Goal: Check status: Check status

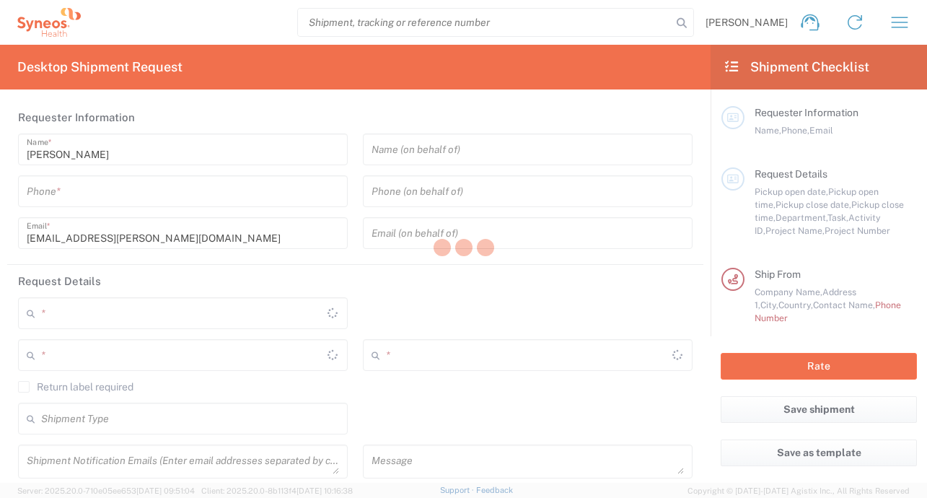
type input "Île-de-France"
type input "[GEOGRAPHIC_DATA]"
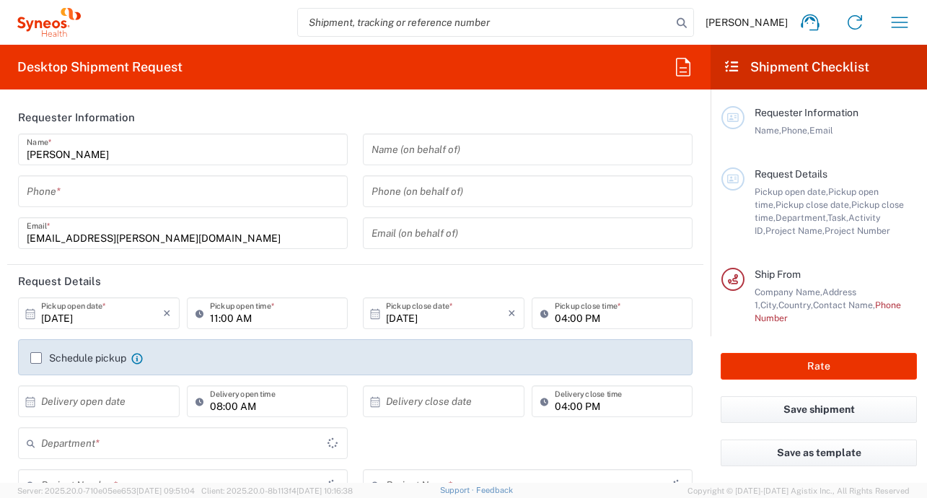
type input "8350"
type input "Syneos Health France SARL"
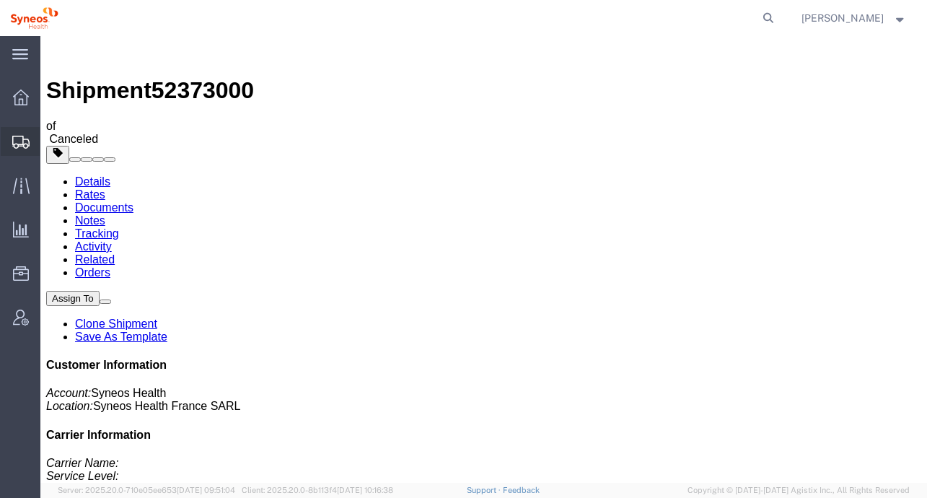
click at [0, 0] on span "Shipment Manager" at bounding box center [0, 0] width 0 height 0
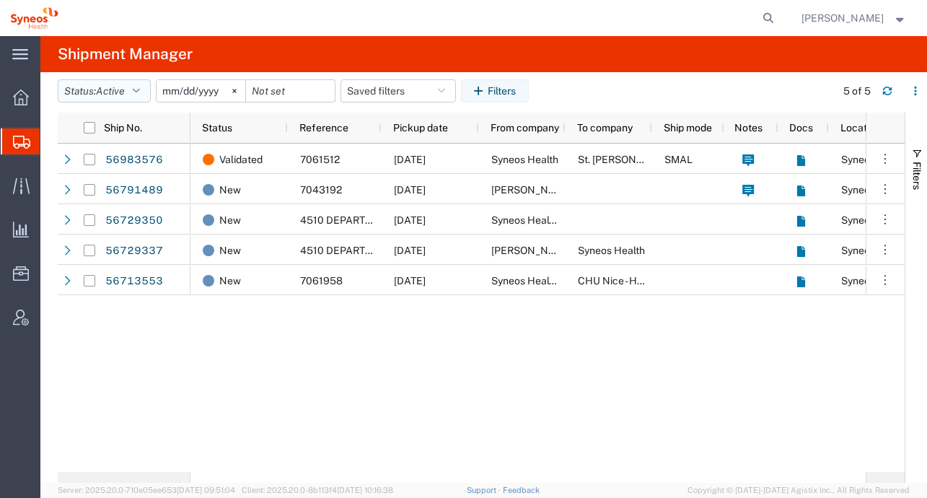
click at [130, 94] on button "Status: Active" at bounding box center [104, 90] width 93 height 23
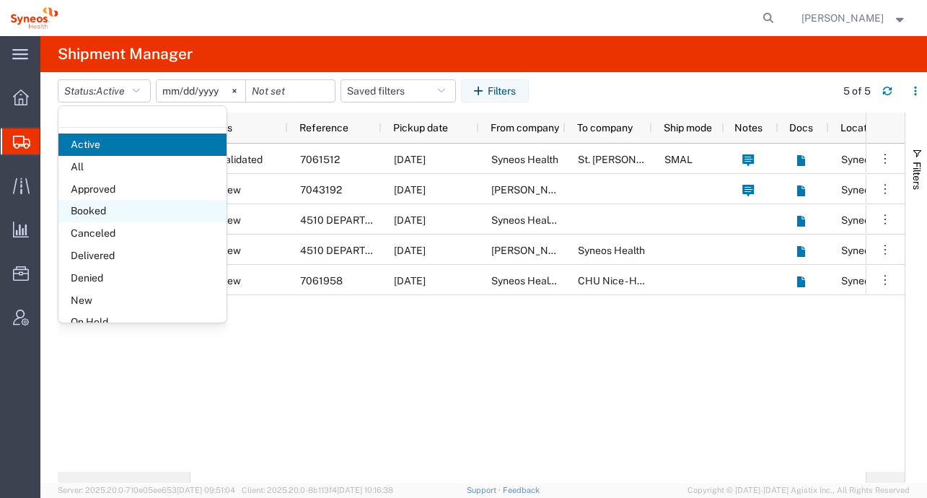
click at [108, 205] on span "Booked" at bounding box center [142, 211] width 168 height 22
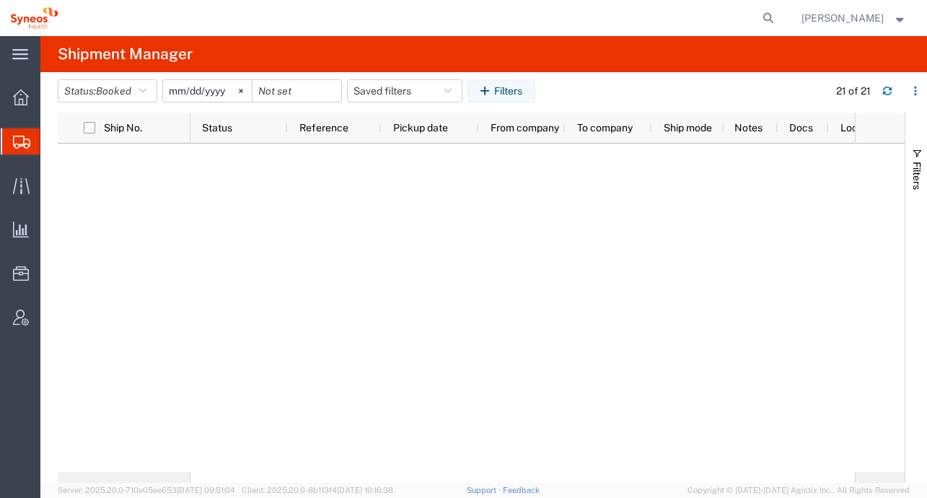
click at [186, 94] on input "[DATE]" at bounding box center [207, 91] width 89 height 22
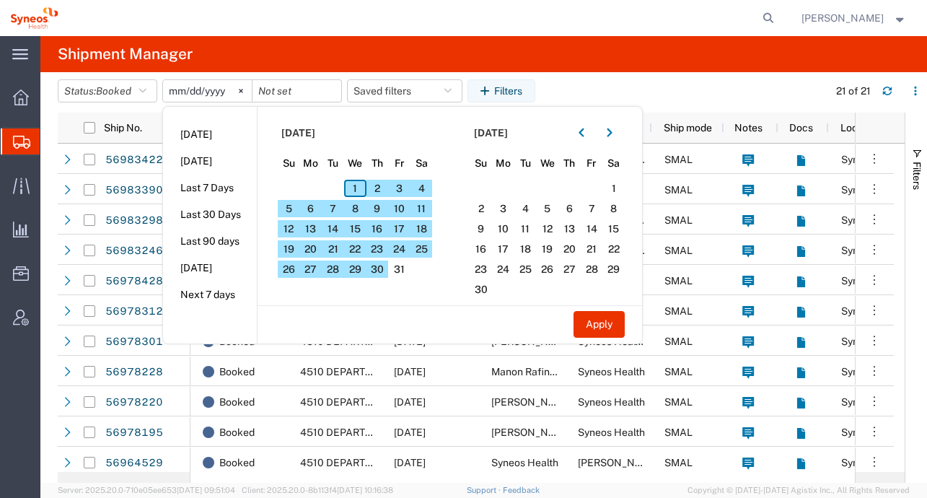
click at [439, 300] on section "[DATE] Su Mo Tu We Th Fr Sa 28 29 30 1 2 3 4 5 6 7 8 9 10 11 12 13 14 15 16 17 …" at bounding box center [353, 206] width 193 height 198
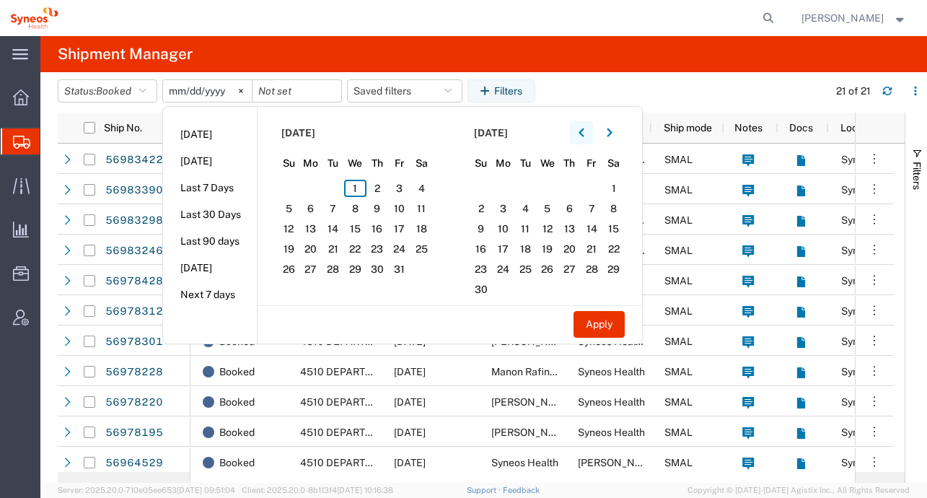
click at [583, 134] on icon "button" at bounding box center [581, 133] width 6 height 10
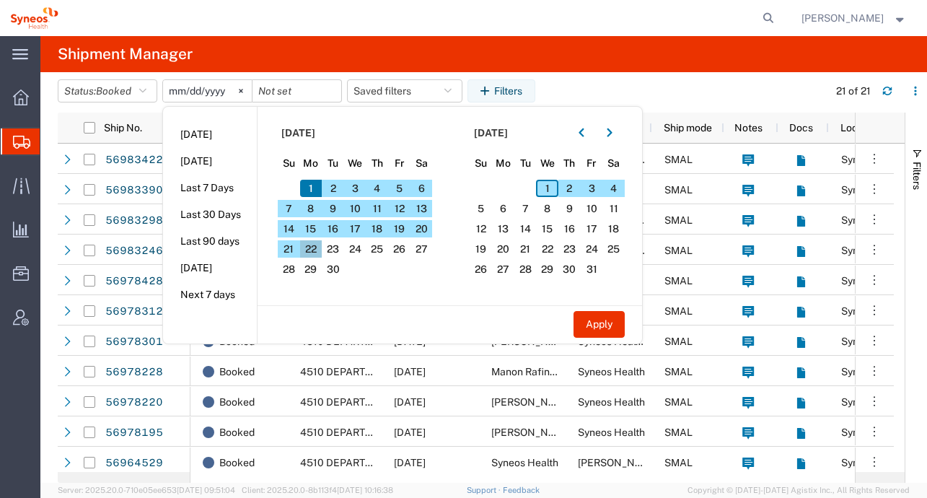
click at [317, 248] on span "22" at bounding box center [311, 248] width 22 height 17
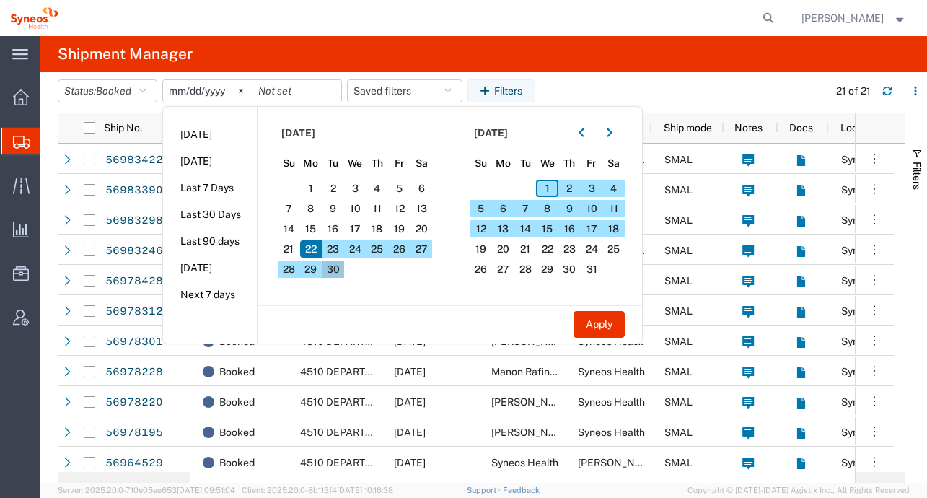
click at [337, 273] on span "30" at bounding box center [333, 268] width 22 height 17
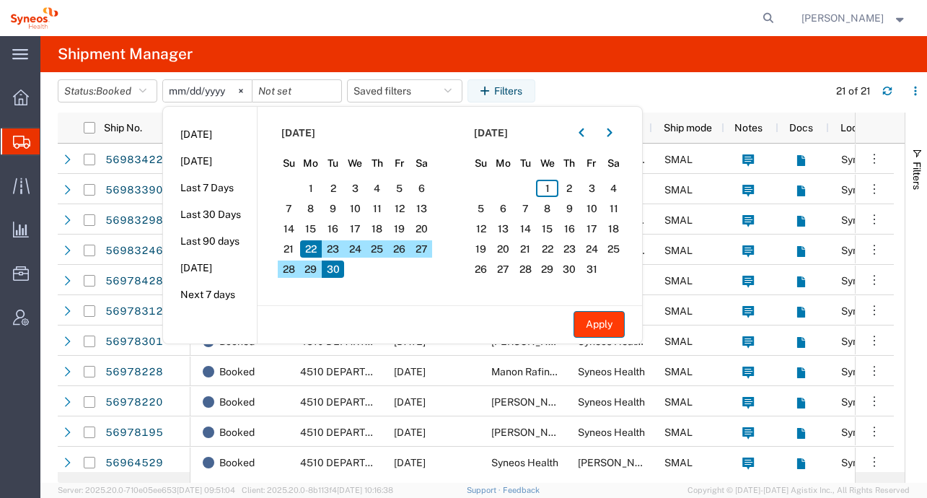
click at [600, 324] on button "Apply" at bounding box center [598, 324] width 51 height 27
type input "[DATE]"
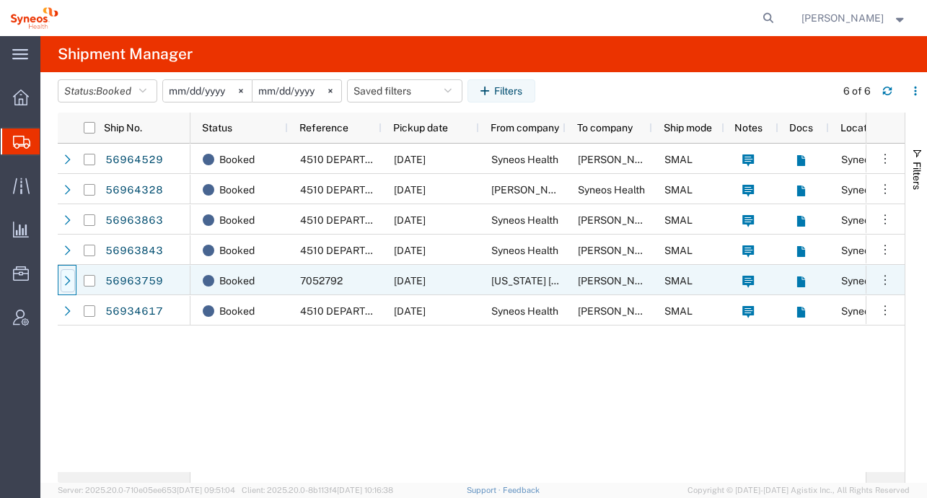
click at [61, 282] on div at bounding box center [68, 280] width 14 height 23
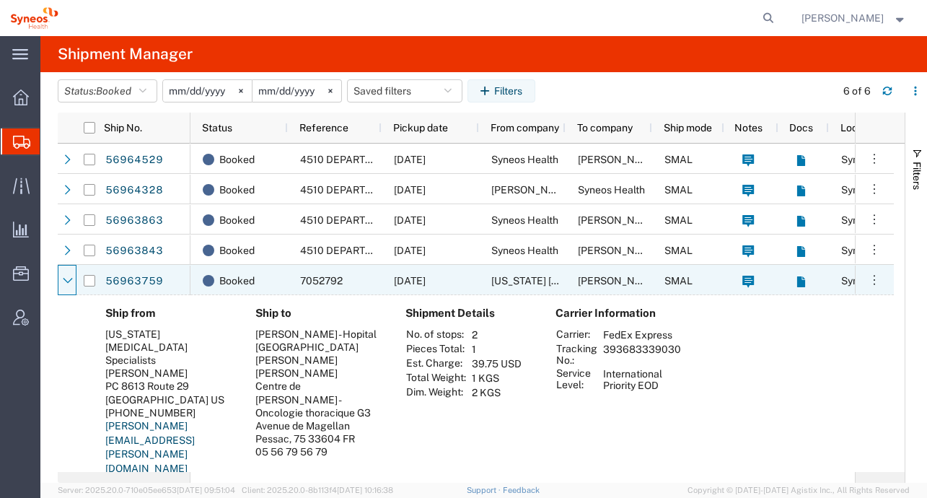
click at [58, 275] on div at bounding box center [67, 280] width 19 height 30
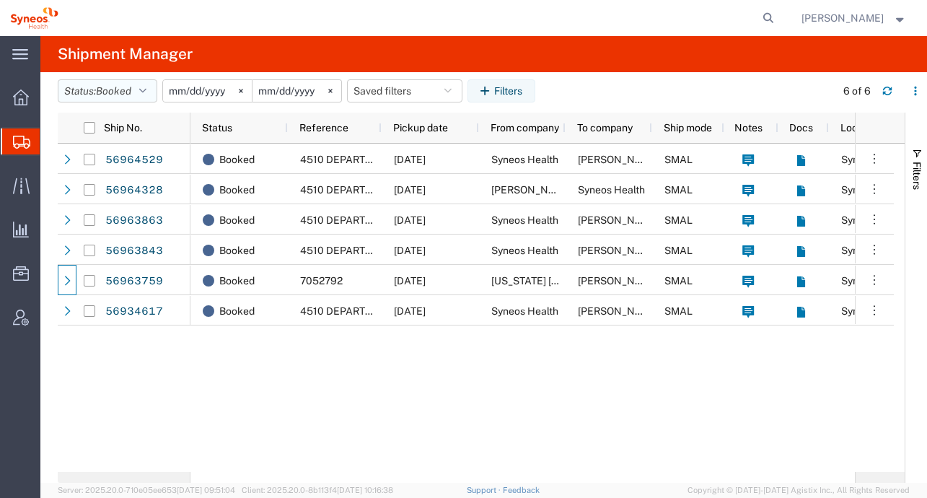
click at [151, 89] on button "Status: Booked" at bounding box center [108, 90] width 100 height 23
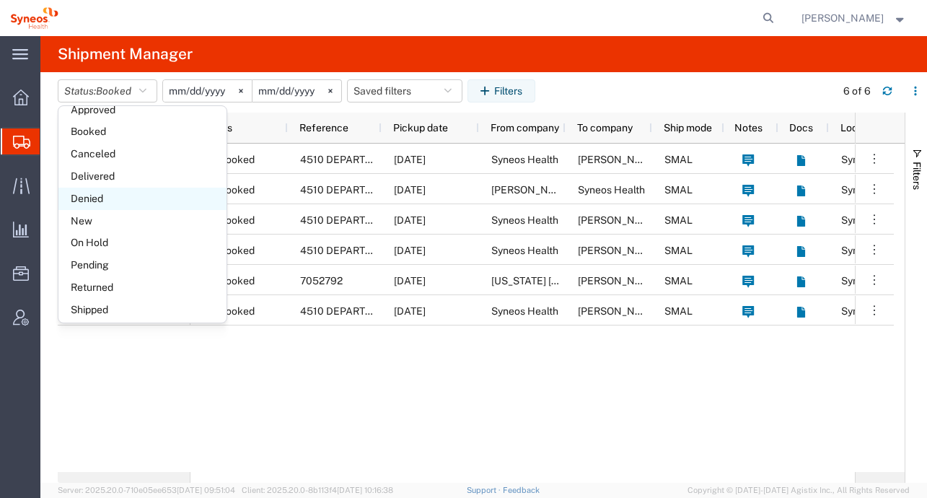
scroll to position [83, 0]
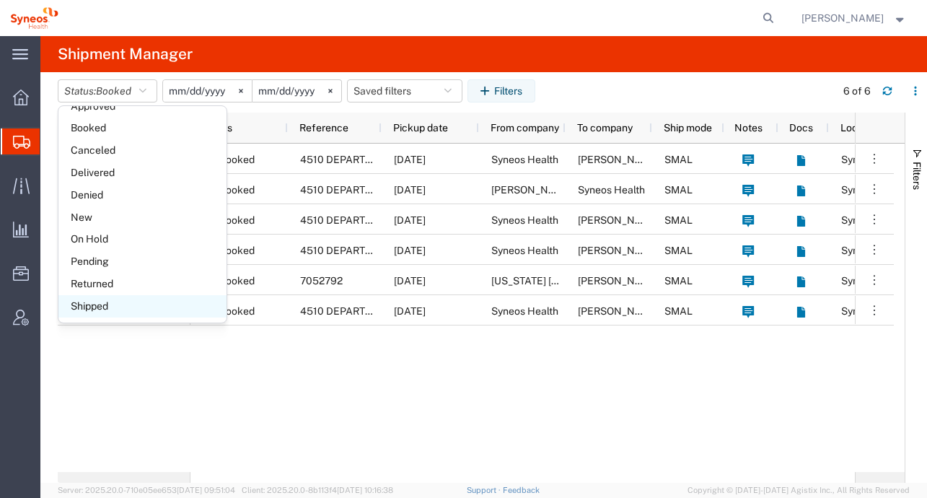
click at [112, 301] on span "Shipped" at bounding box center [142, 306] width 168 height 22
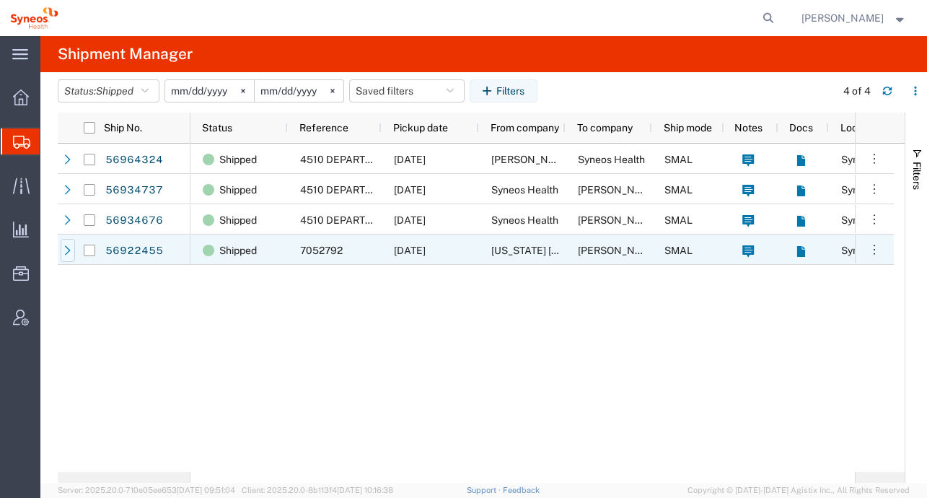
click at [71, 248] on icon at bounding box center [68, 250] width 10 height 10
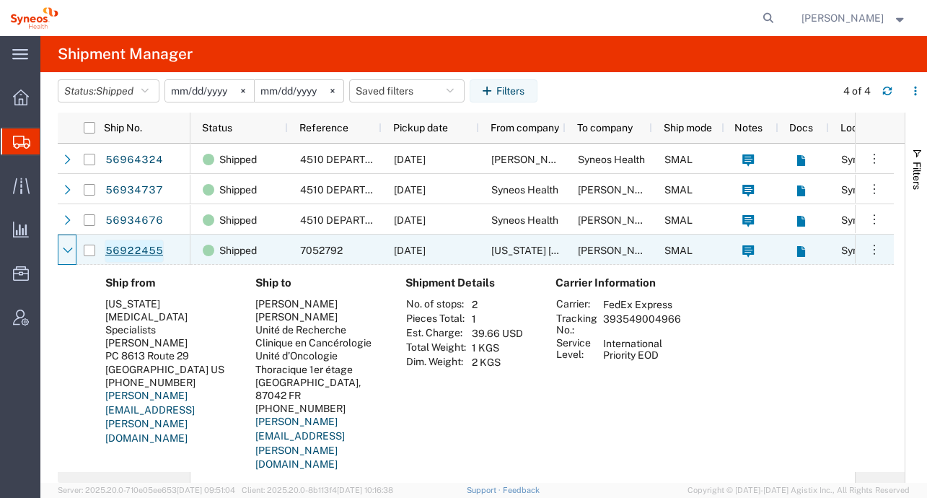
click at [162, 248] on link "56922455" at bounding box center [134, 250] width 59 height 23
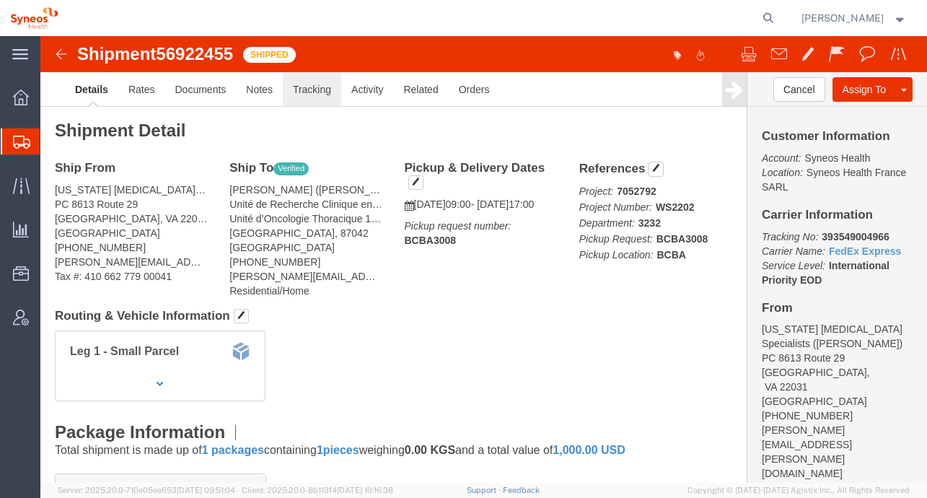
click link "Tracking"
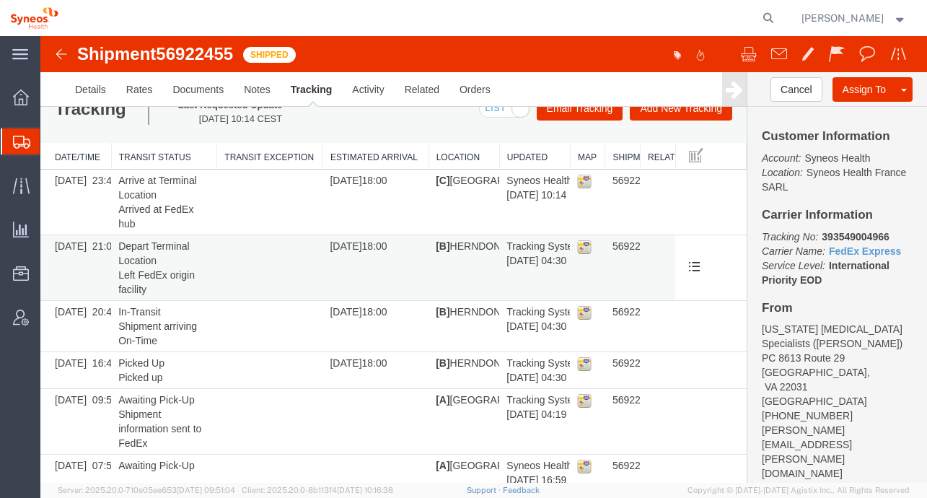
scroll to position [48, 0]
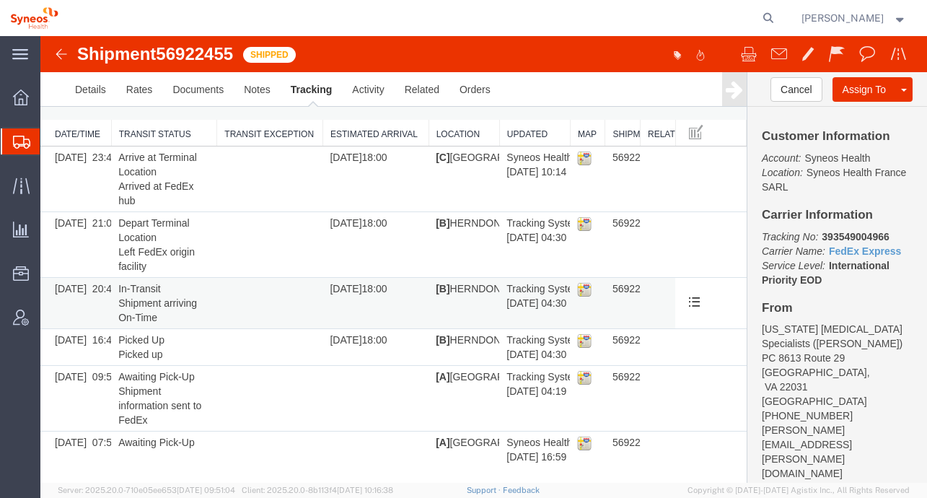
click at [456, 295] on td "[B] HERNDON, [GEOGRAPHIC_DATA], [GEOGRAPHIC_DATA]" at bounding box center [463, 303] width 71 height 51
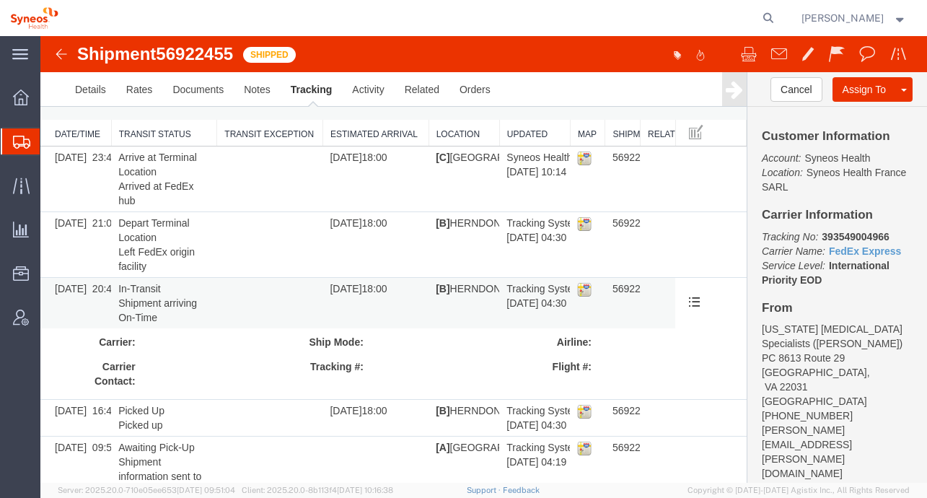
click at [463, 286] on td "[B] HERNDON, [GEOGRAPHIC_DATA], [GEOGRAPHIC_DATA]" at bounding box center [463, 303] width 71 height 51
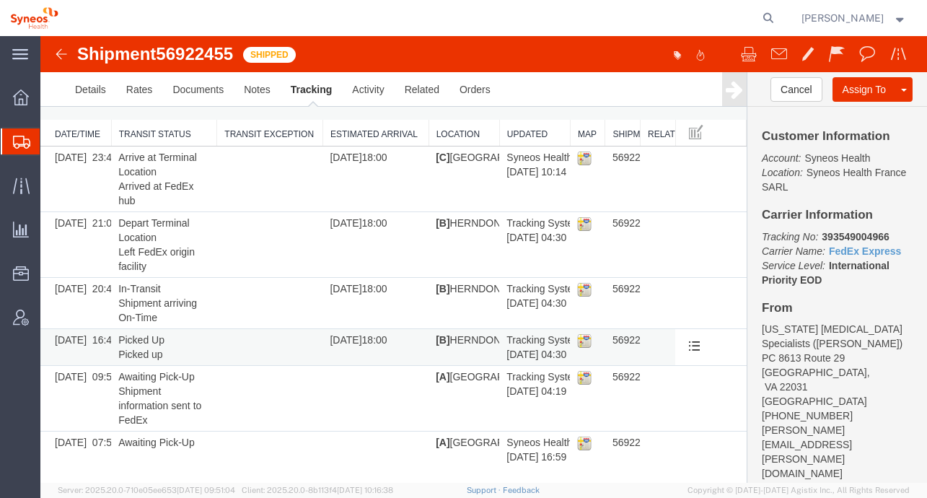
click at [456, 348] on td "[B] HERNDON, [GEOGRAPHIC_DATA], [GEOGRAPHIC_DATA]" at bounding box center [463, 347] width 71 height 37
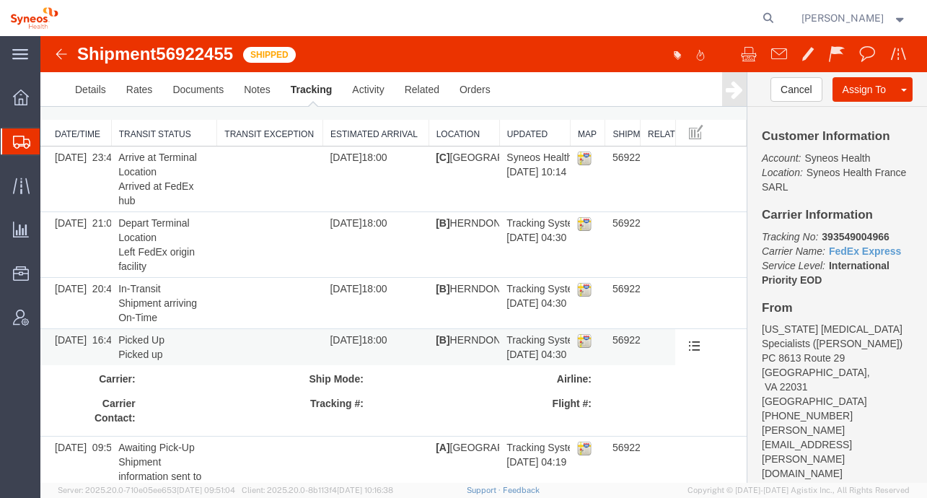
click at [456, 346] on td "[B] HERNDON, [GEOGRAPHIC_DATA], [GEOGRAPHIC_DATA]" at bounding box center [463, 347] width 71 height 37
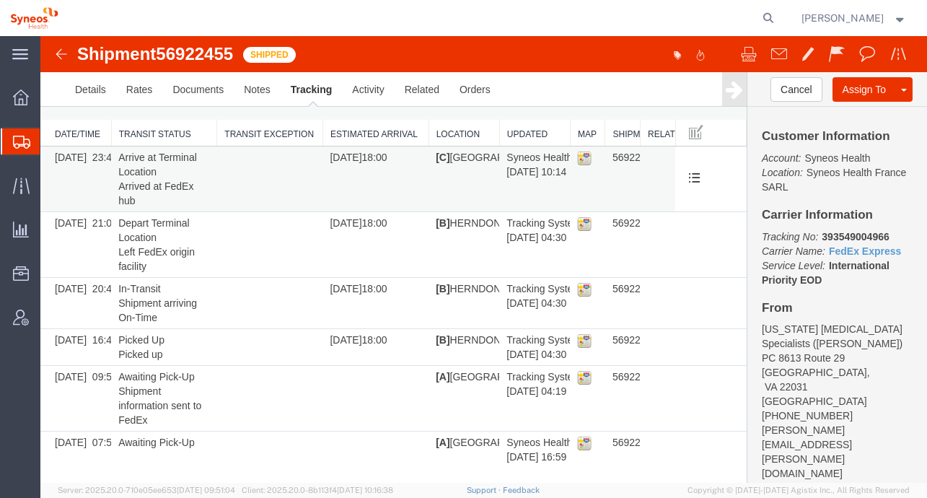
click at [475, 157] on td "[C] [GEOGRAPHIC_DATA], [GEOGRAPHIC_DATA], [GEOGRAPHIC_DATA]" at bounding box center [463, 179] width 71 height 66
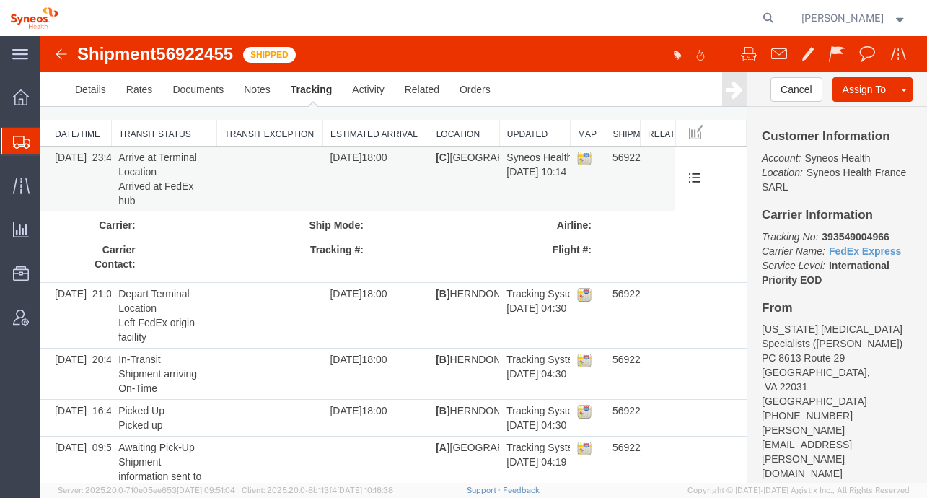
click at [475, 157] on td "[C] [GEOGRAPHIC_DATA], [GEOGRAPHIC_DATA], [GEOGRAPHIC_DATA]" at bounding box center [463, 179] width 71 height 66
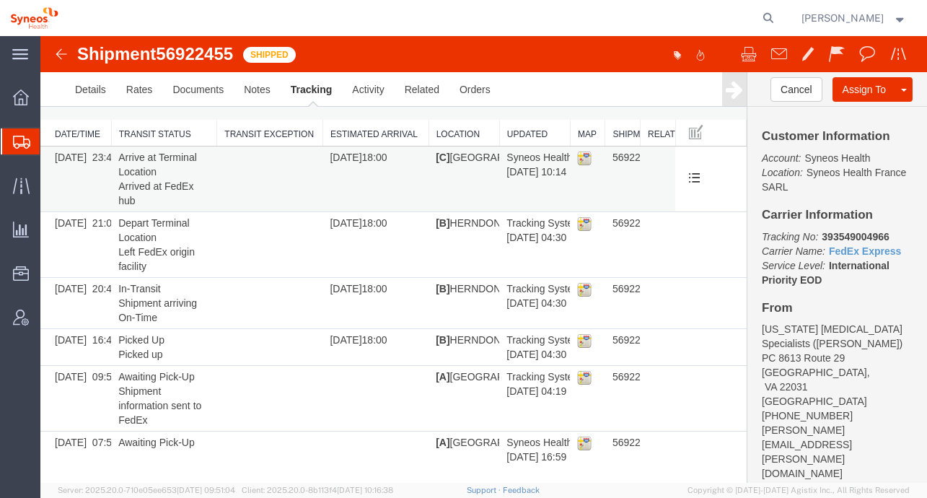
click at [583, 157] on img at bounding box center [584, 158] width 14 height 14
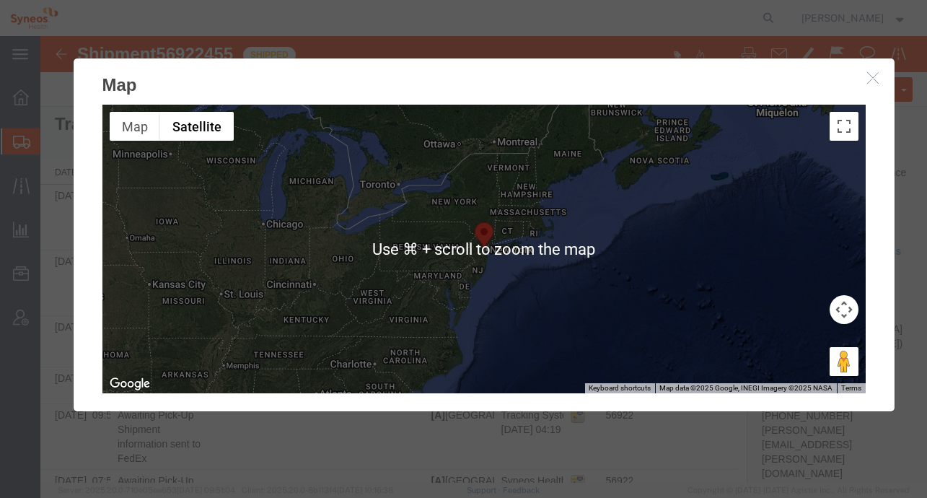
scroll to position [0, 0]
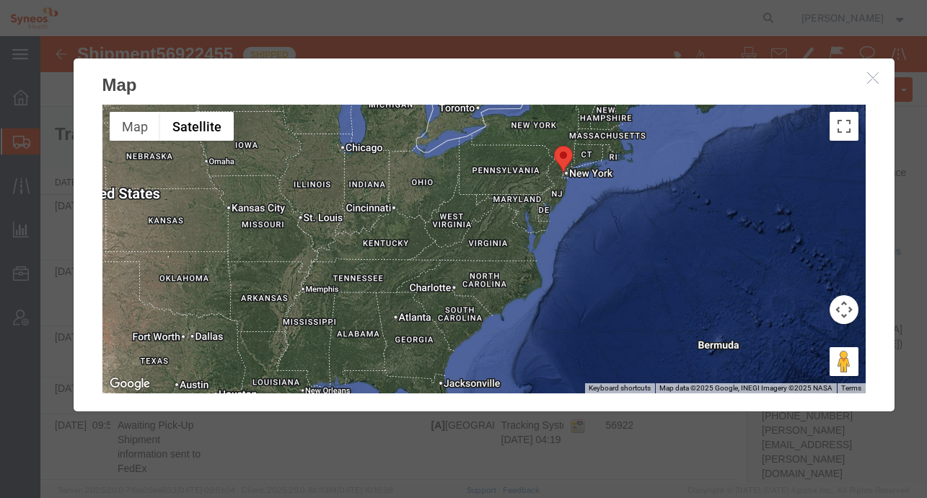
drag, startPoint x: 536, startPoint y: 227, endPoint x: 614, endPoint y: 149, distance: 110.6
click at [614, 149] on div at bounding box center [483, 249] width 763 height 288
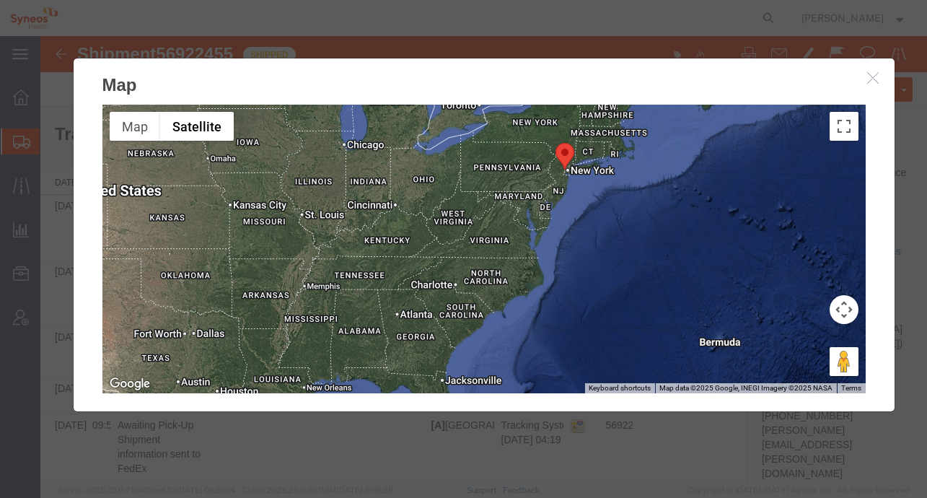
click at [614, 149] on div at bounding box center [483, 249] width 763 height 288
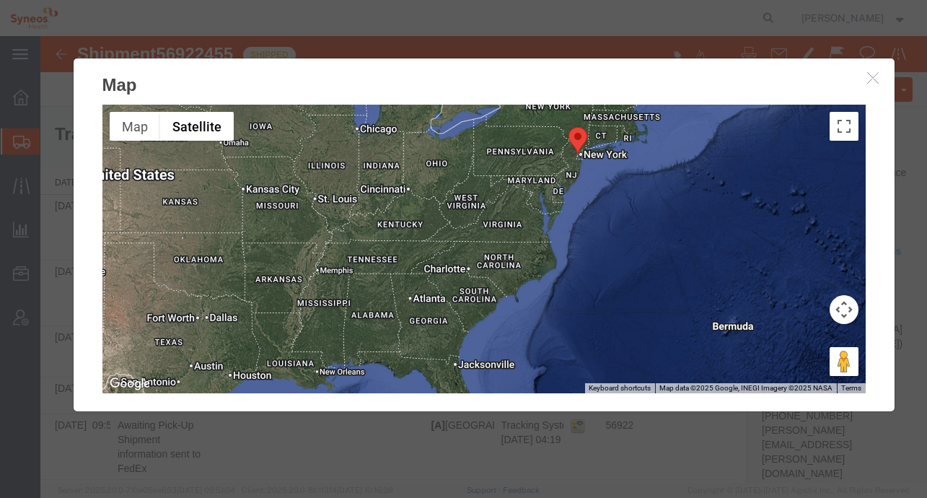
drag, startPoint x: 516, startPoint y: 308, endPoint x: 532, endPoint y: 288, distance: 25.1
click at [532, 288] on div at bounding box center [483, 249] width 763 height 288
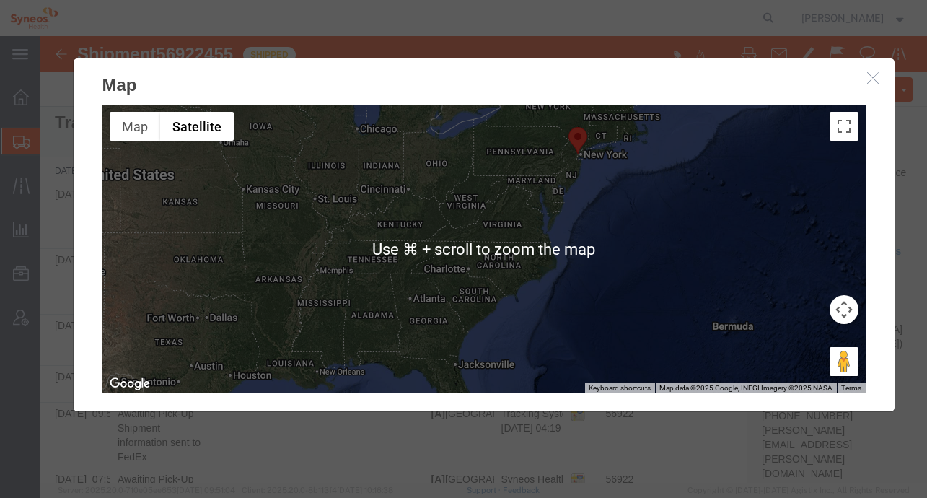
scroll to position [9, 0]
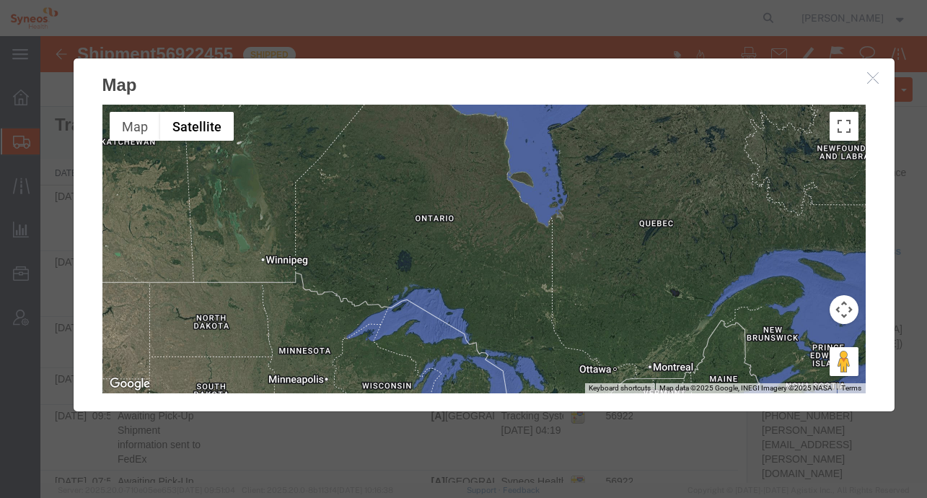
drag, startPoint x: 405, startPoint y: 231, endPoint x: 462, endPoint y: 531, distance: 305.3
click at [462, 473] on html "Shipment 56922455 6 of 6 Shipped Details Rates Documents Notes Tracking Activit…" at bounding box center [483, 250] width 886 height 446
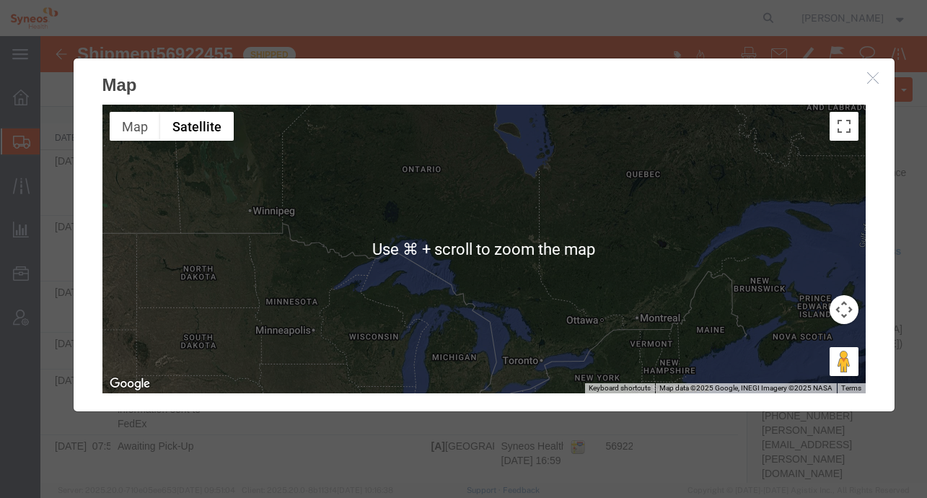
scroll to position [48, 0]
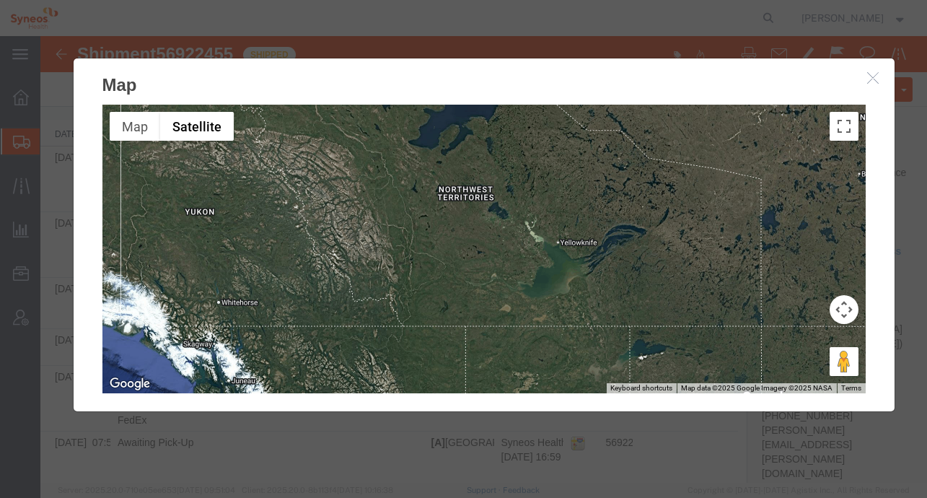
drag, startPoint x: 663, startPoint y: 202, endPoint x: 1253, endPoint y: 609, distance: 717.5
click at [926, 434] on html "Shipment 56922455 6 of 6 Shipped Details Rates Documents Notes Tracking Activit…" at bounding box center [483, 211] width 886 height 446
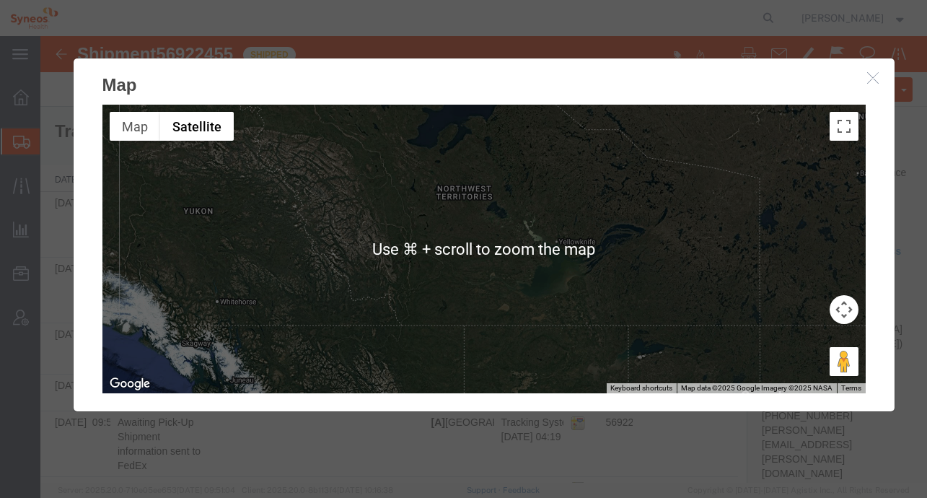
scroll to position [0, 0]
click at [470, 259] on div at bounding box center [483, 249] width 763 height 288
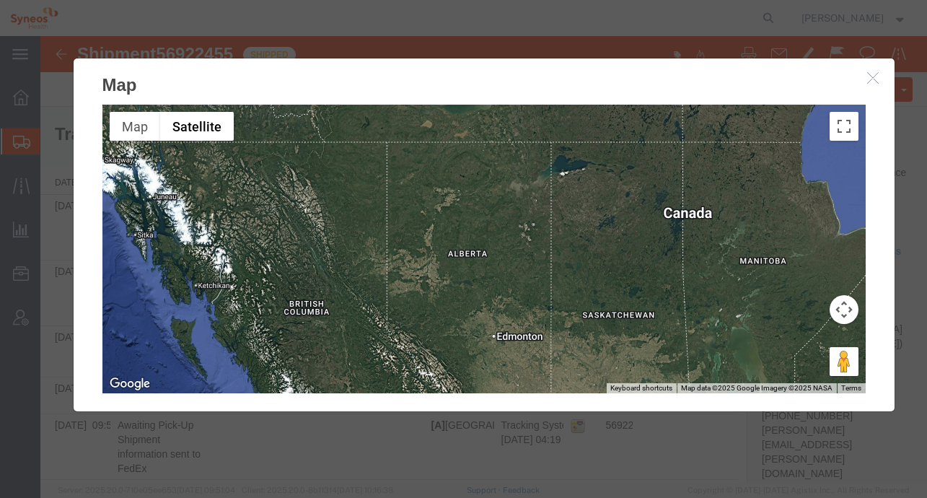
drag, startPoint x: 470, startPoint y: 259, endPoint x: 394, endPoint y: 74, distance: 200.2
click at [394, 74] on div "Map ← Move left → Move right ↑ Move up ↓ Move down + Zoom in - Zoom out Home Ju…" at bounding box center [484, 235] width 822 height 354
click at [867, 80] on icon "button" at bounding box center [873, 77] width 12 height 12
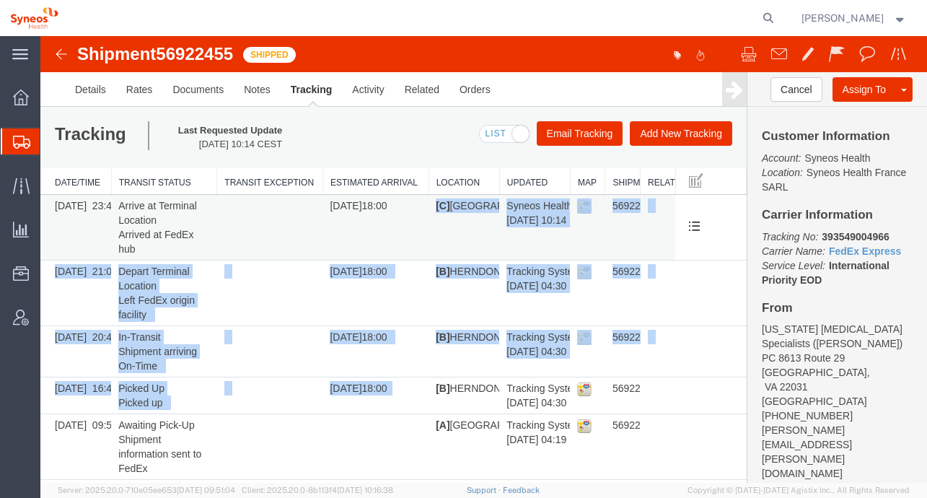
drag, startPoint x: 352, startPoint y: 397, endPoint x: 338, endPoint y: 256, distance: 142.0
click at [338, 256] on tbody "[DATE] 23:48 Arrive at Terminal Location Arrived at [GEOGRAPHIC_DATA] hub [DATE…" at bounding box center [393, 356] width 706 height 322
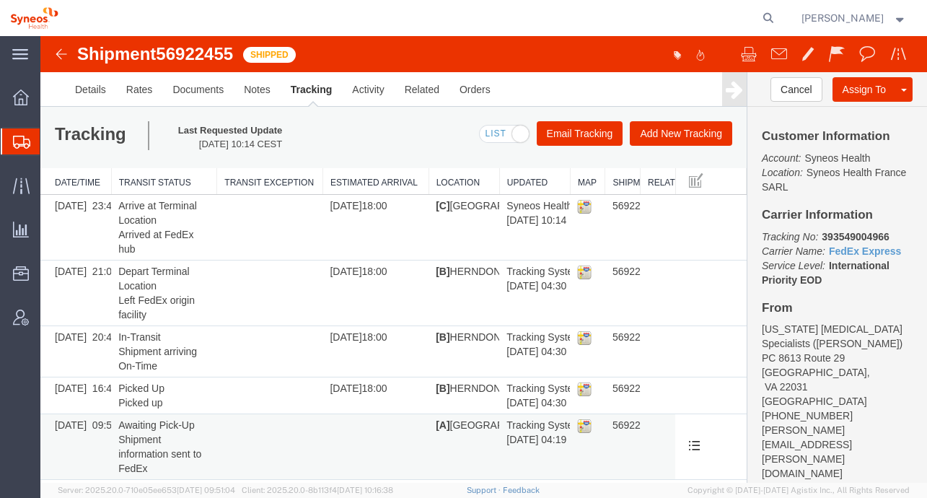
click at [392, 443] on td at bounding box center [375, 447] width 106 height 66
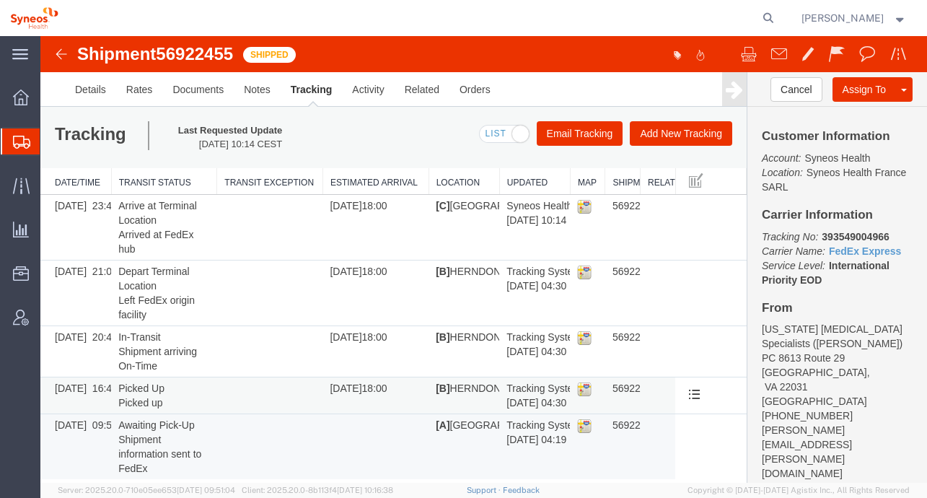
click at [581, 389] on img at bounding box center [584, 388] width 14 height 14
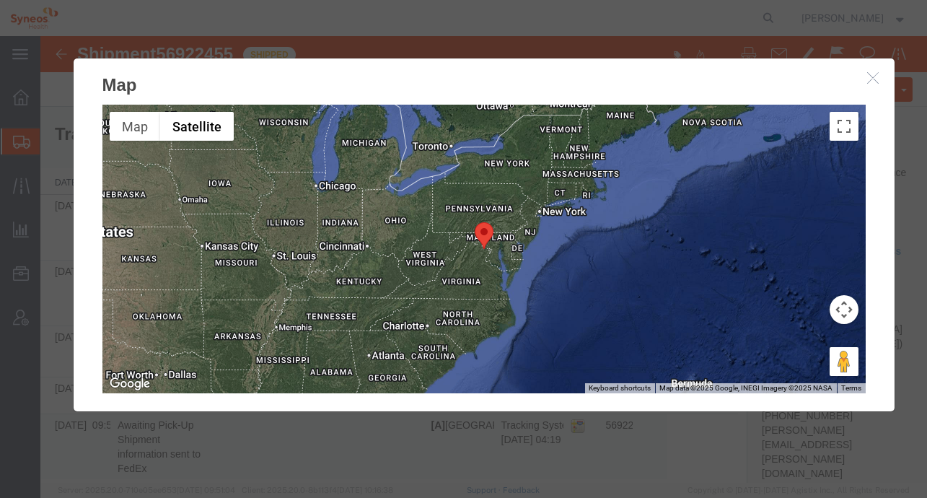
click at [867, 82] on icon "button" at bounding box center [873, 77] width 12 height 12
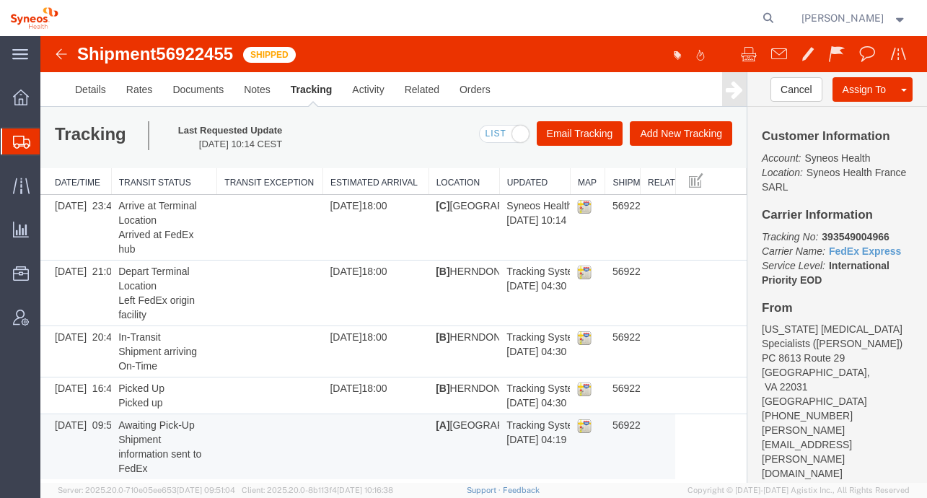
click at [65, 55] on img at bounding box center [61, 53] width 17 height 17
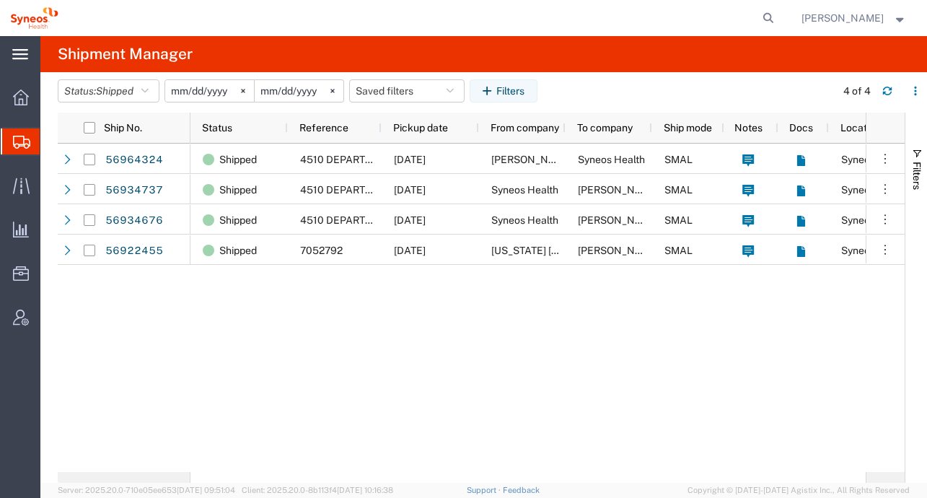
click at [30, 58] on div "main_menu Created with Sketch." at bounding box center [20, 54] width 40 height 36
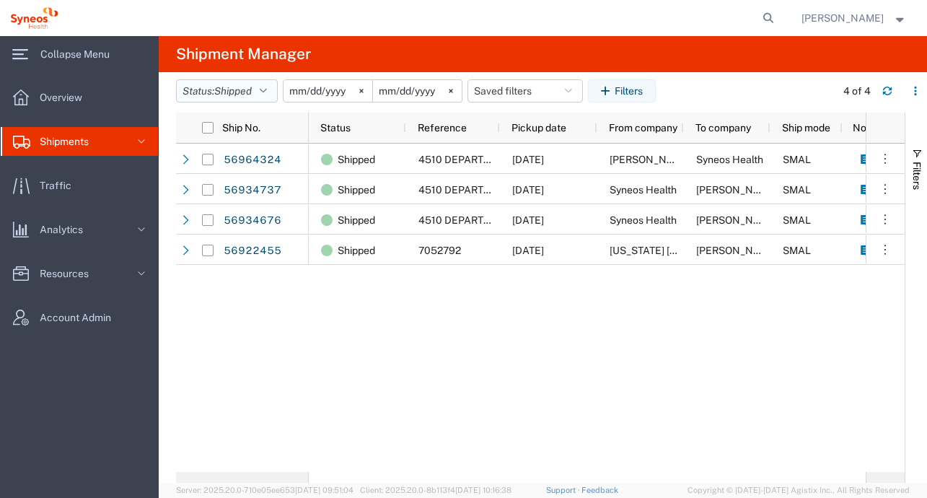
click at [263, 87] on button "Status: Shipped" at bounding box center [227, 90] width 102 height 23
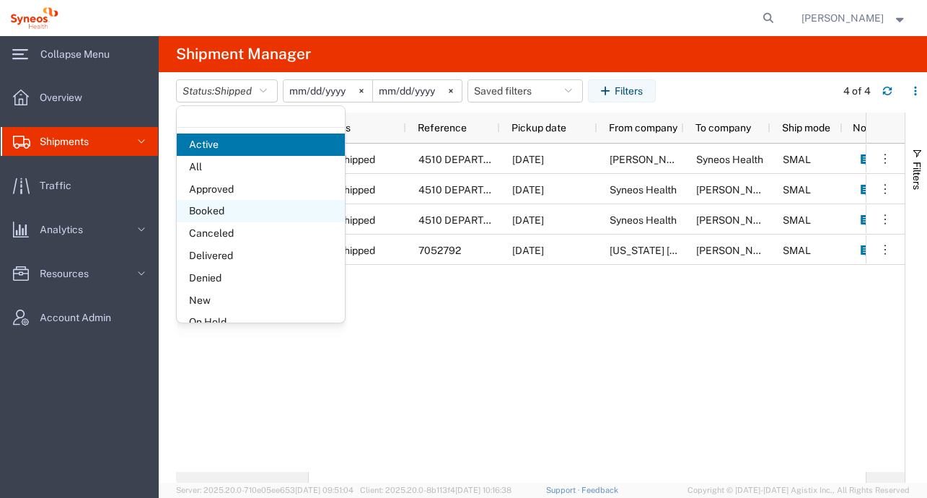
click at [239, 205] on span "Booked" at bounding box center [261, 211] width 168 height 22
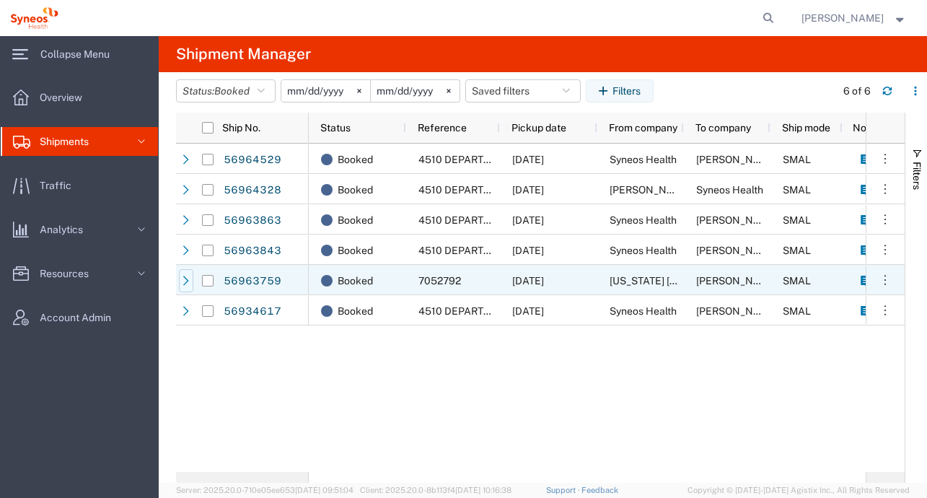
click at [183, 286] on div at bounding box center [186, 280] width 14 height 23
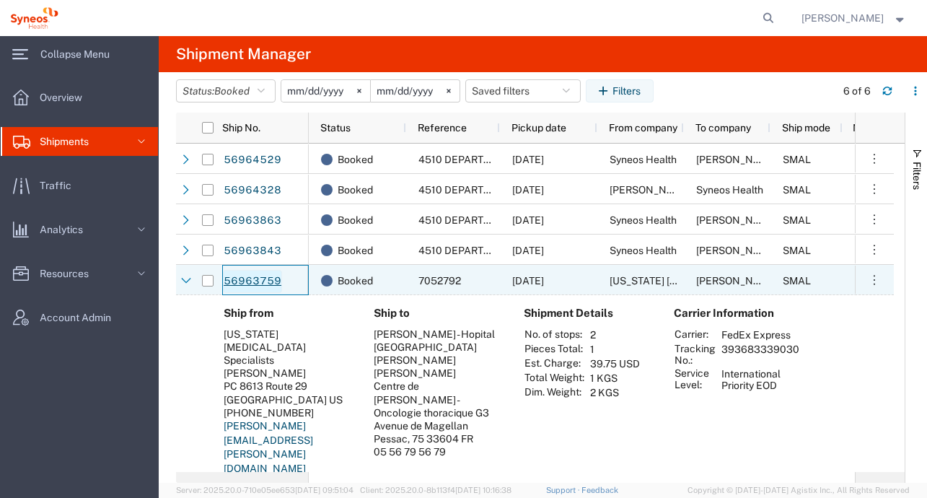
click at [254, 276] on link "56963759" at bounding box center [252, 281] width 59 height 23
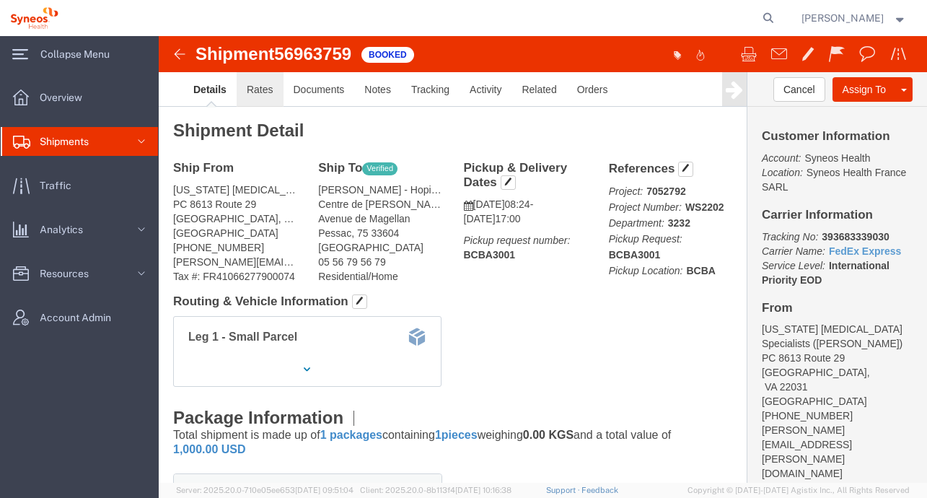
click link "Rates"
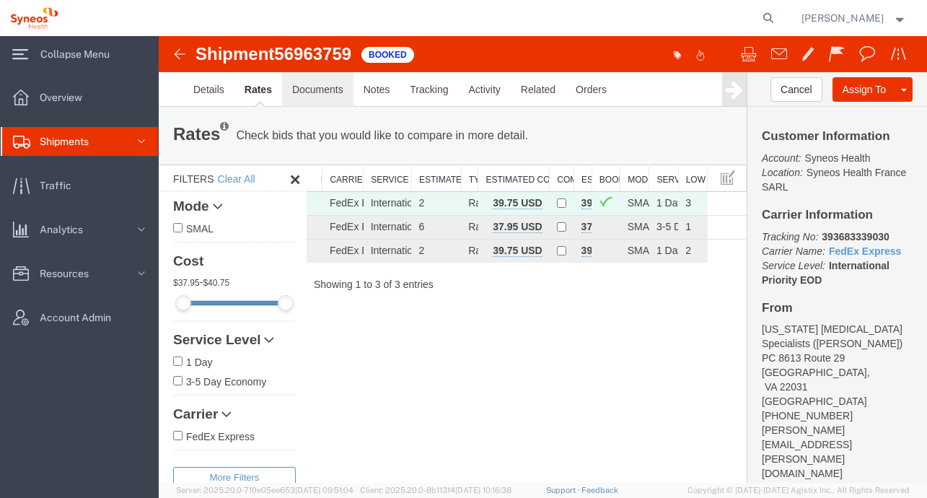
click at [284, 99] on link "Documents" at bounding box center [317, 89] width 71 height 35
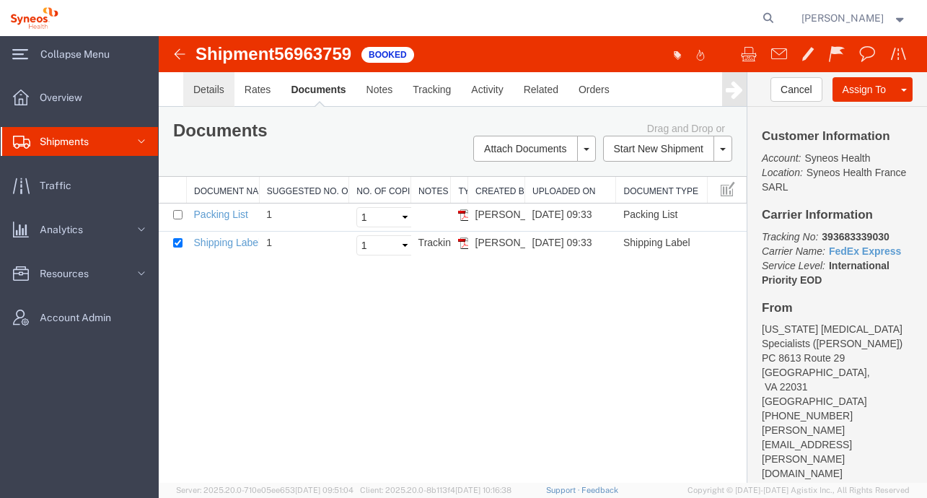
click at [222, 94] on link "Details" at bounding box center [208, 89] width 51 height 35
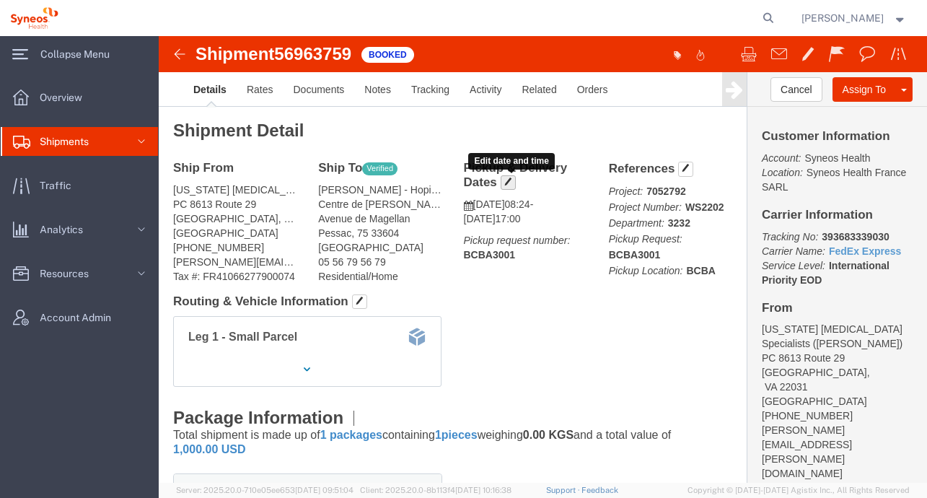
click span "button"
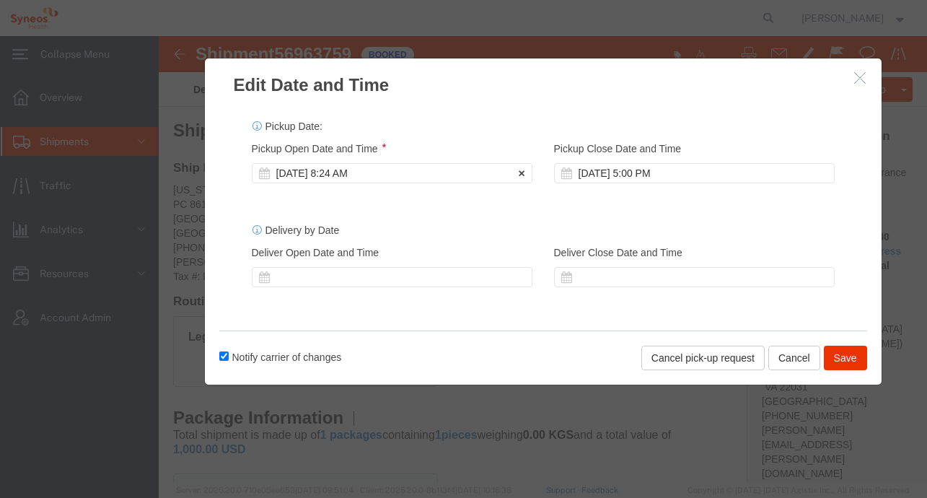
click div "[DATE] 8:24 AM"
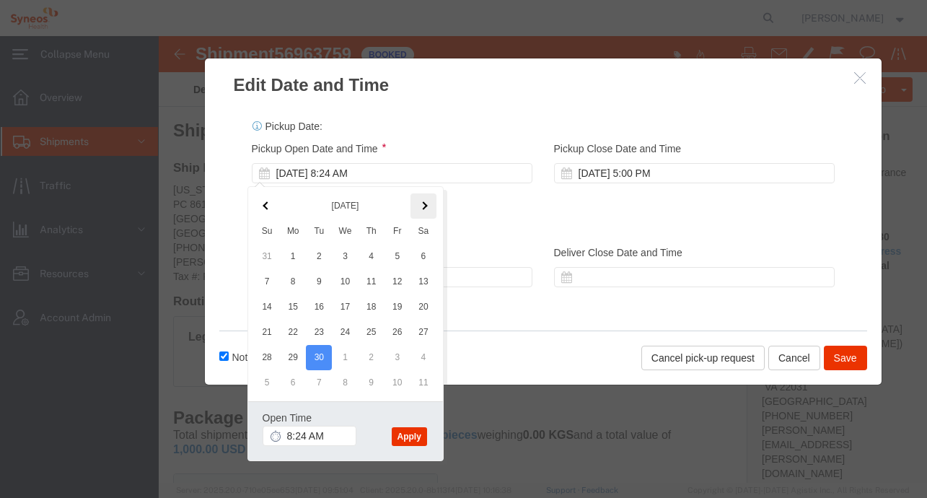
click th
click button "Apply"
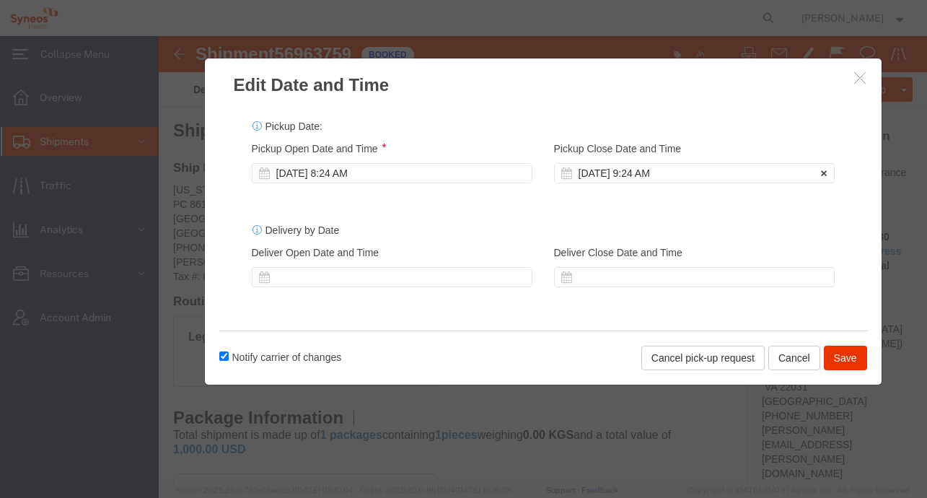
click div "[DATE] 9:24 AM"
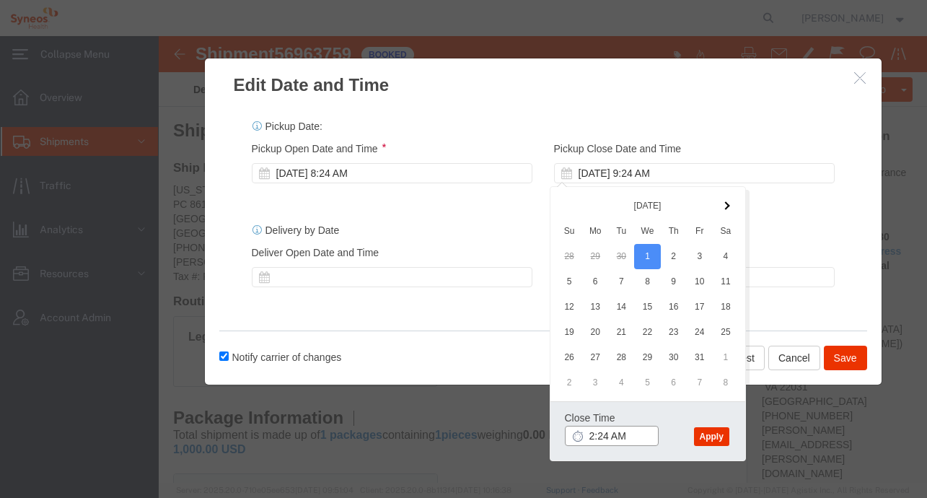
click input "2:24 AM"
type input "2:24 PM"
click button "Apply"
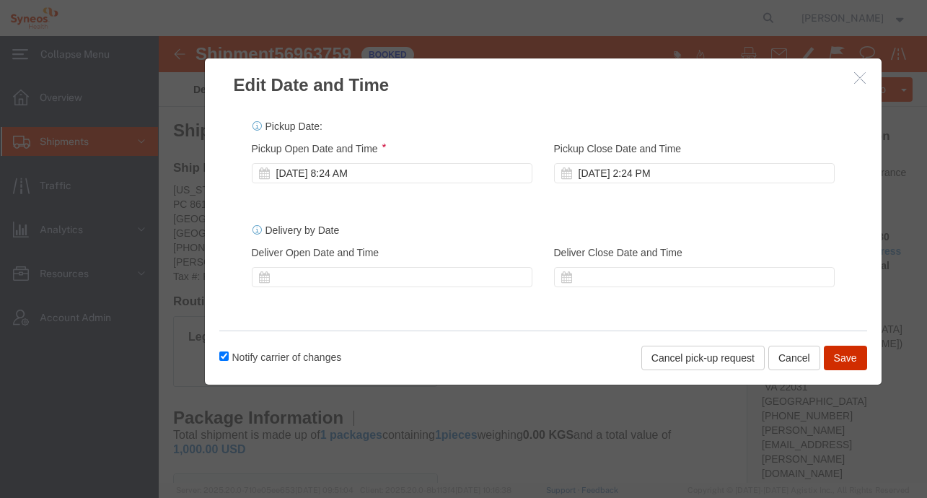
click button "Save"
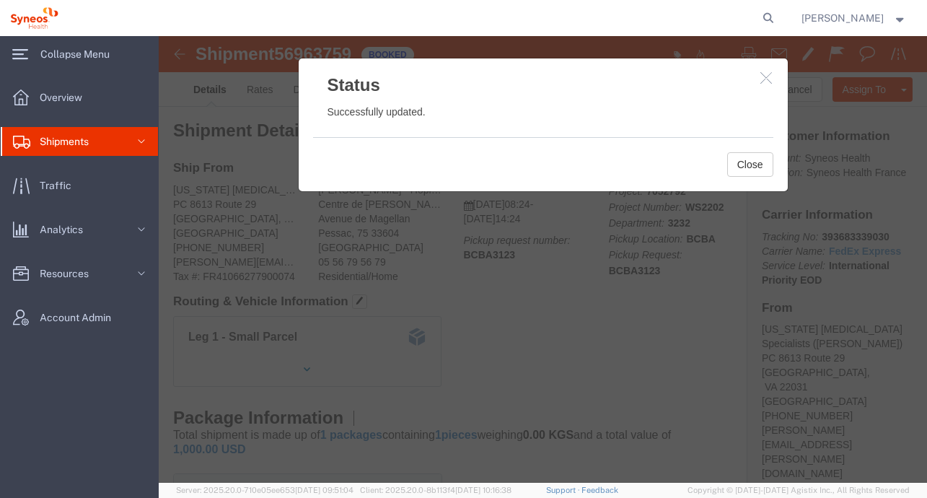
click icon "button"
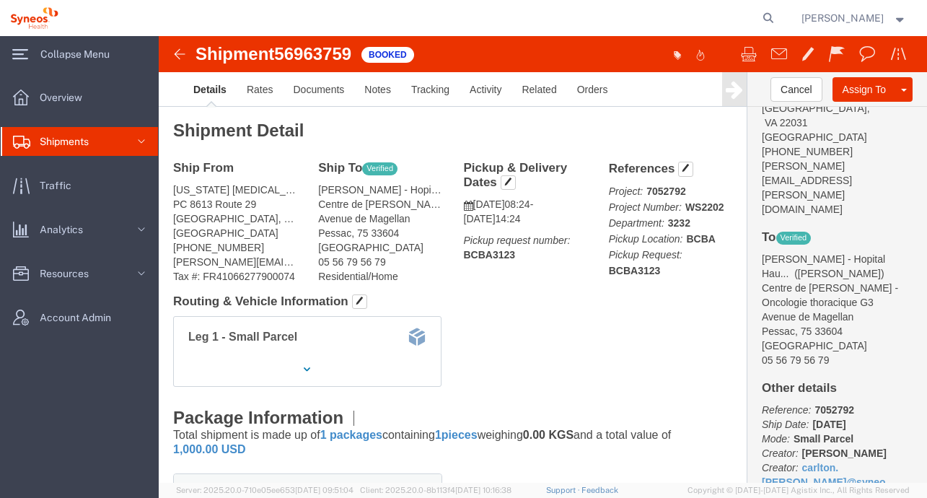
scroll to position [265, 0]
